Goal: Complete application form: Complete application form

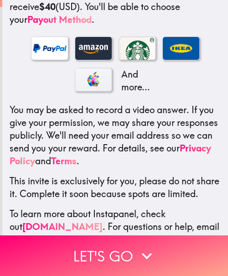
scroll to position [239, 0]
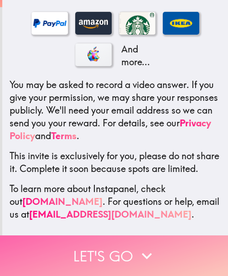
click at [149, 246] on icon "button" at bounding box center [147, 256] width 20 height 20
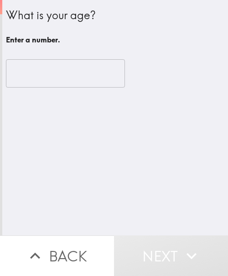
click at [136, 176] on div "What is your age? Enter a number. ​" at bounding box center [115, 117] width 226 height 235
click at [63, 69] on input "number" at bounding box center [65, 73] width 119 height 28
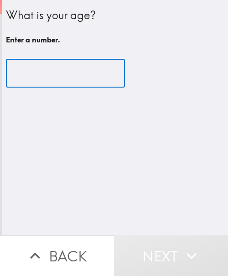
click at [49, 70] on input "number" at bounding box center [65, 73] width 119 height 28
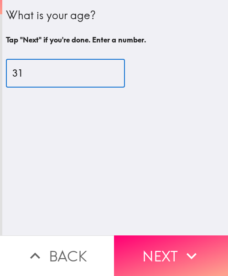
click at [46, 74] on input "31" at bounding box center [65, 73] width 119 height 28
type input "38"
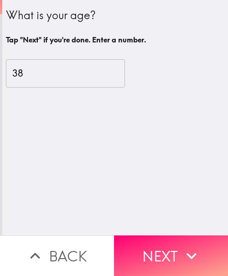
click at [165, 240] on button "Next" at bounding box center [171, 255] width 114 height 41
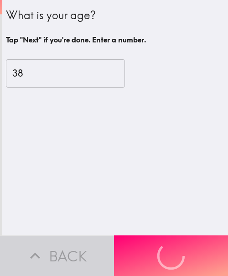
drag, startPoint x: 50, startPoint y: 53, endPoint x: 58, endPoint y: 78, distance: 26.5
click at [50, 53] on div "38 ​" at bounding box center [115, 73] width 219 height 50
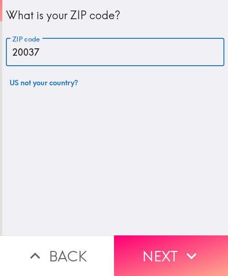
type input "20037"
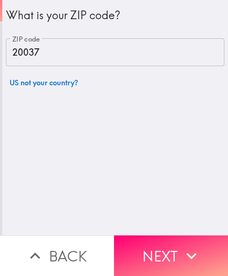
click at [160, 251] on button "Next" at bounding box center [171, 255] width 114 height 41
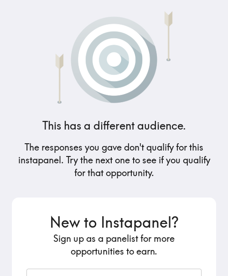
click at [132, 158] on h5 "The responses you gave don't qualify for this instapanel. Try the next one to s…" at bounding box center [114, 160] width 204 height 38
